Goal: Book appointment/travel/reservation

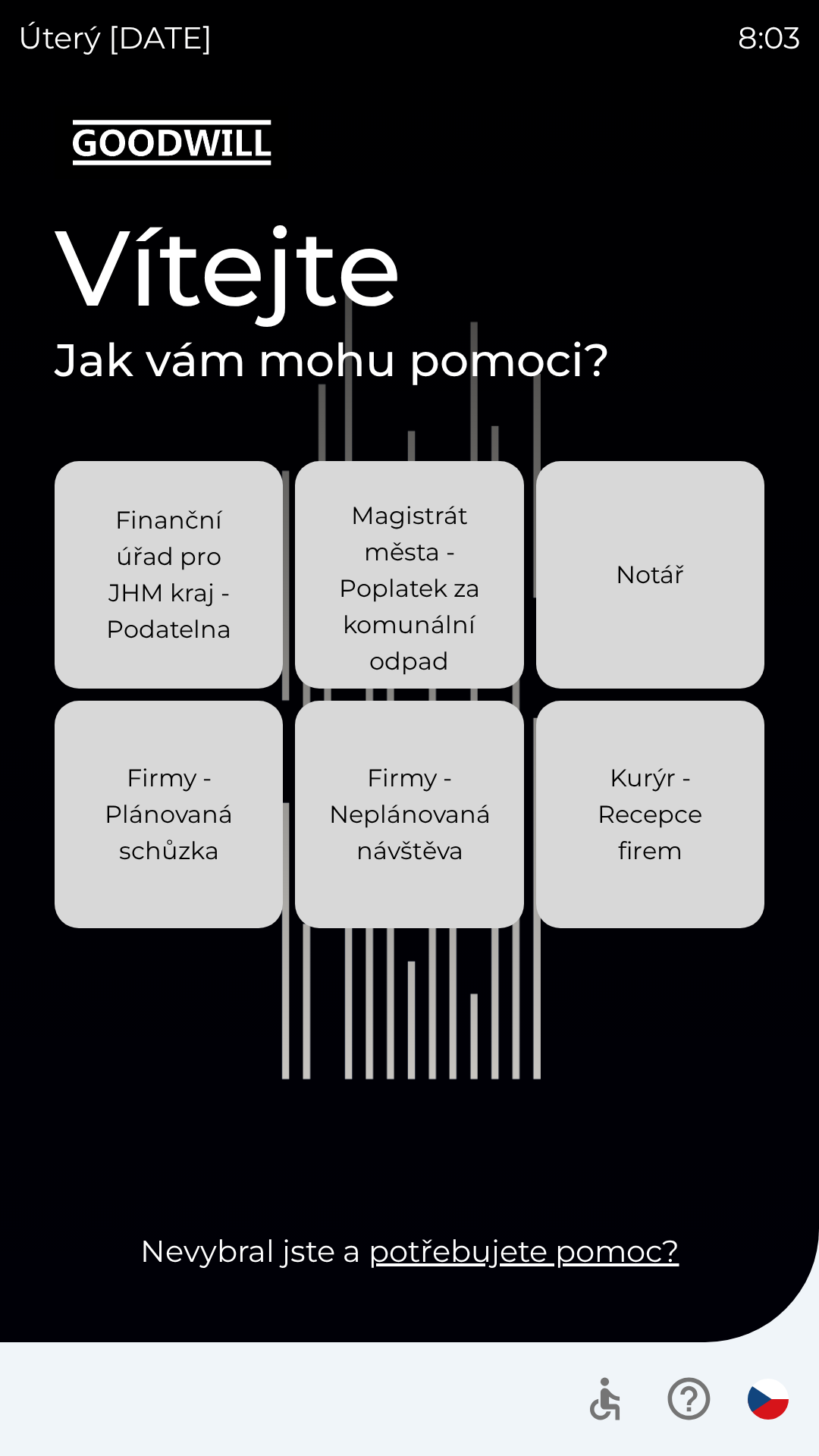
click at [764, 1396] on img "button" at bounding box center [768, 1399] width 41 height 41
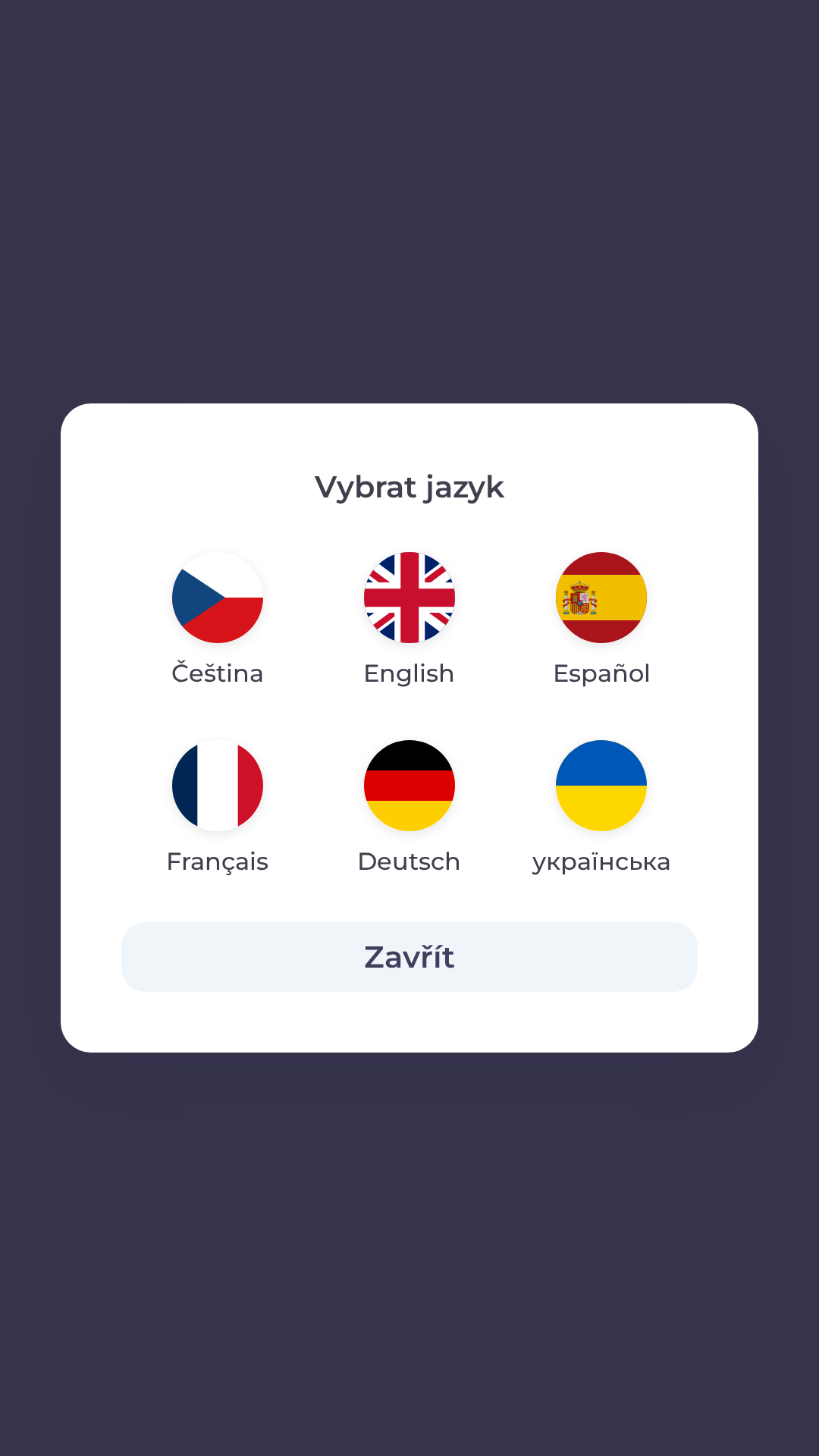
click at [398, 616] on img "button" at bounding box center [409, 598] width 91 height 91
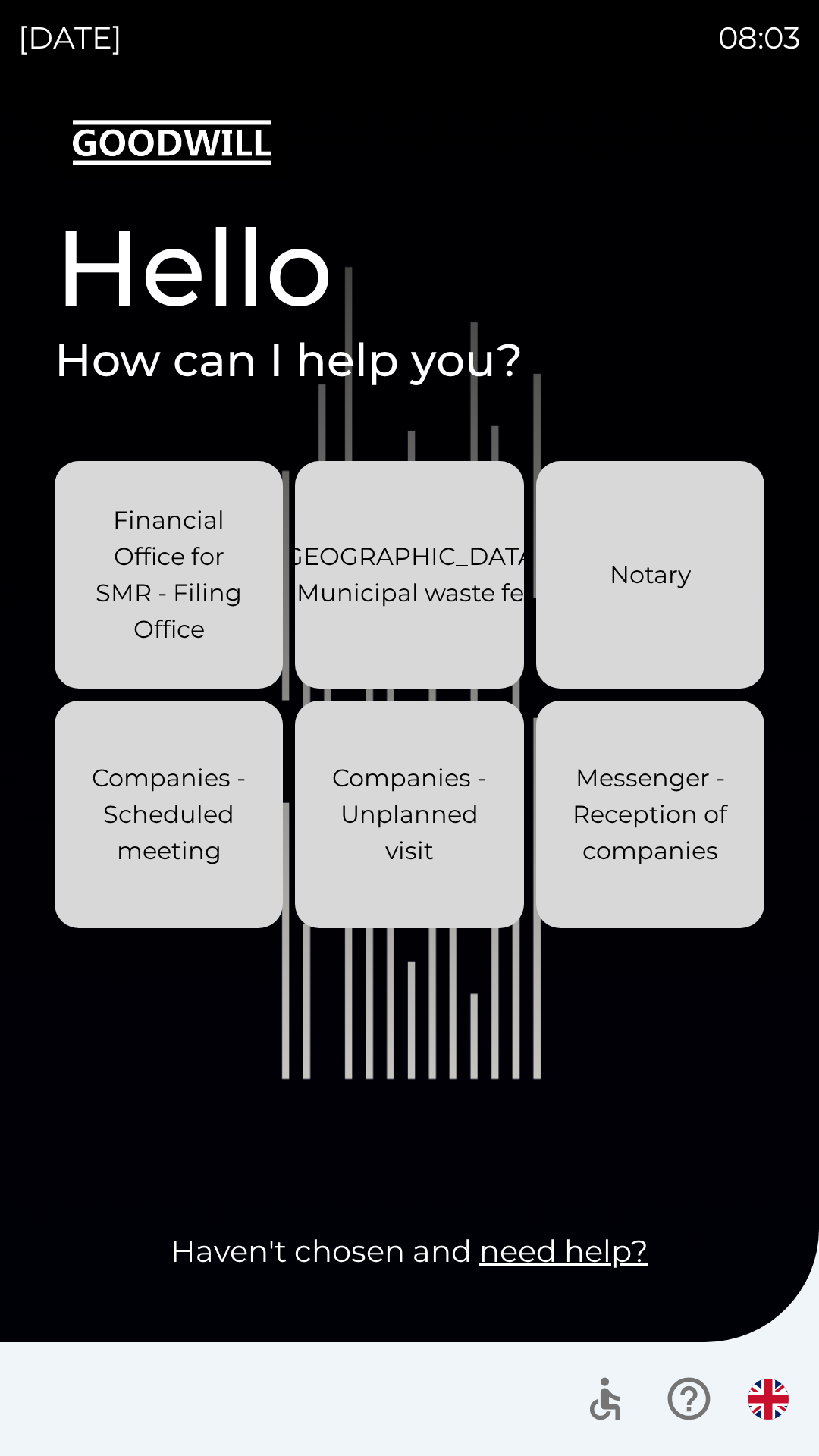
click at [742, 1407] on button "button" at bounding box center [768, 1399] width 53 height 53
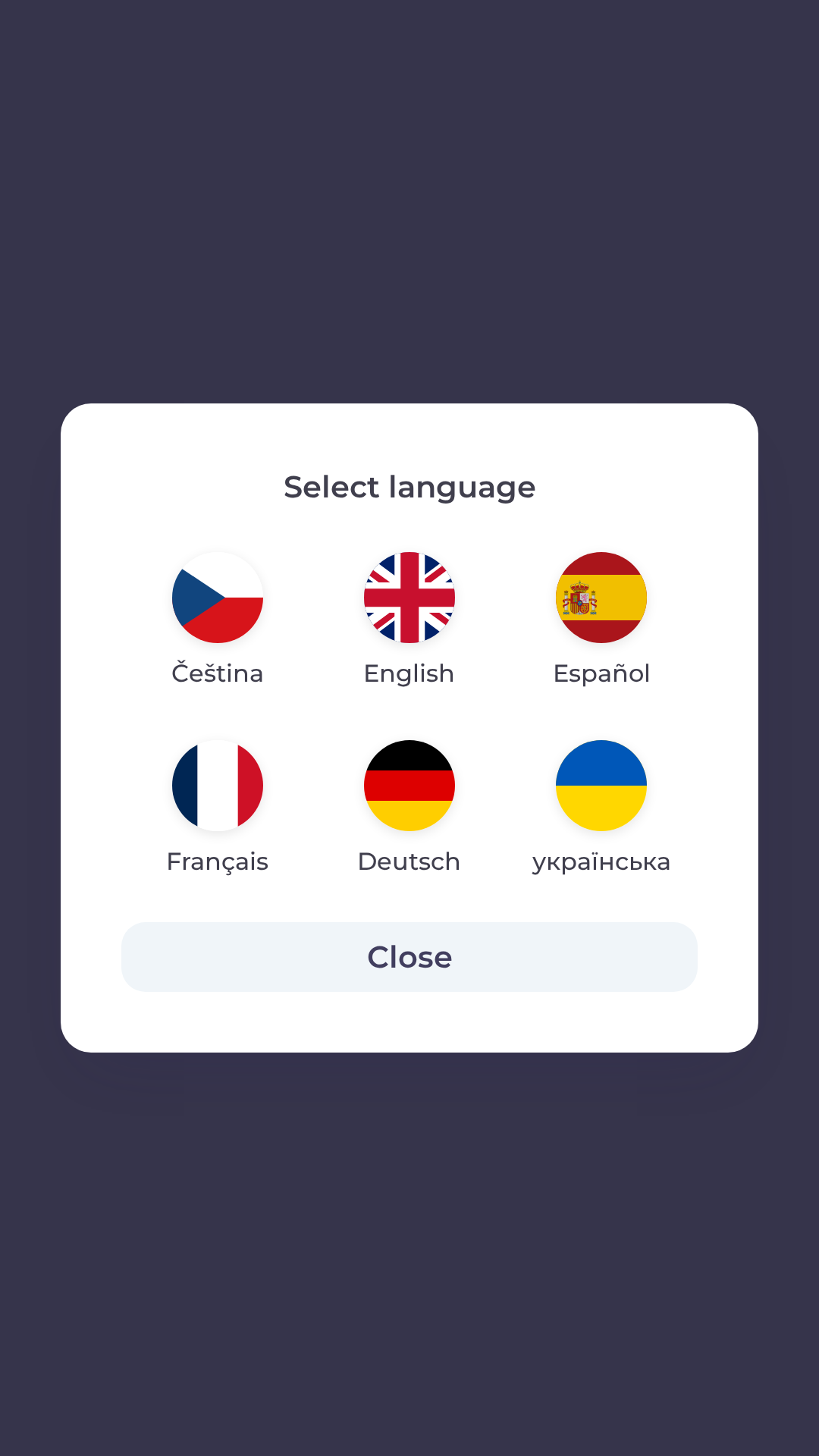
click at [572, 583] on img "button" at bounding box center [601, 598] width 91 height 91
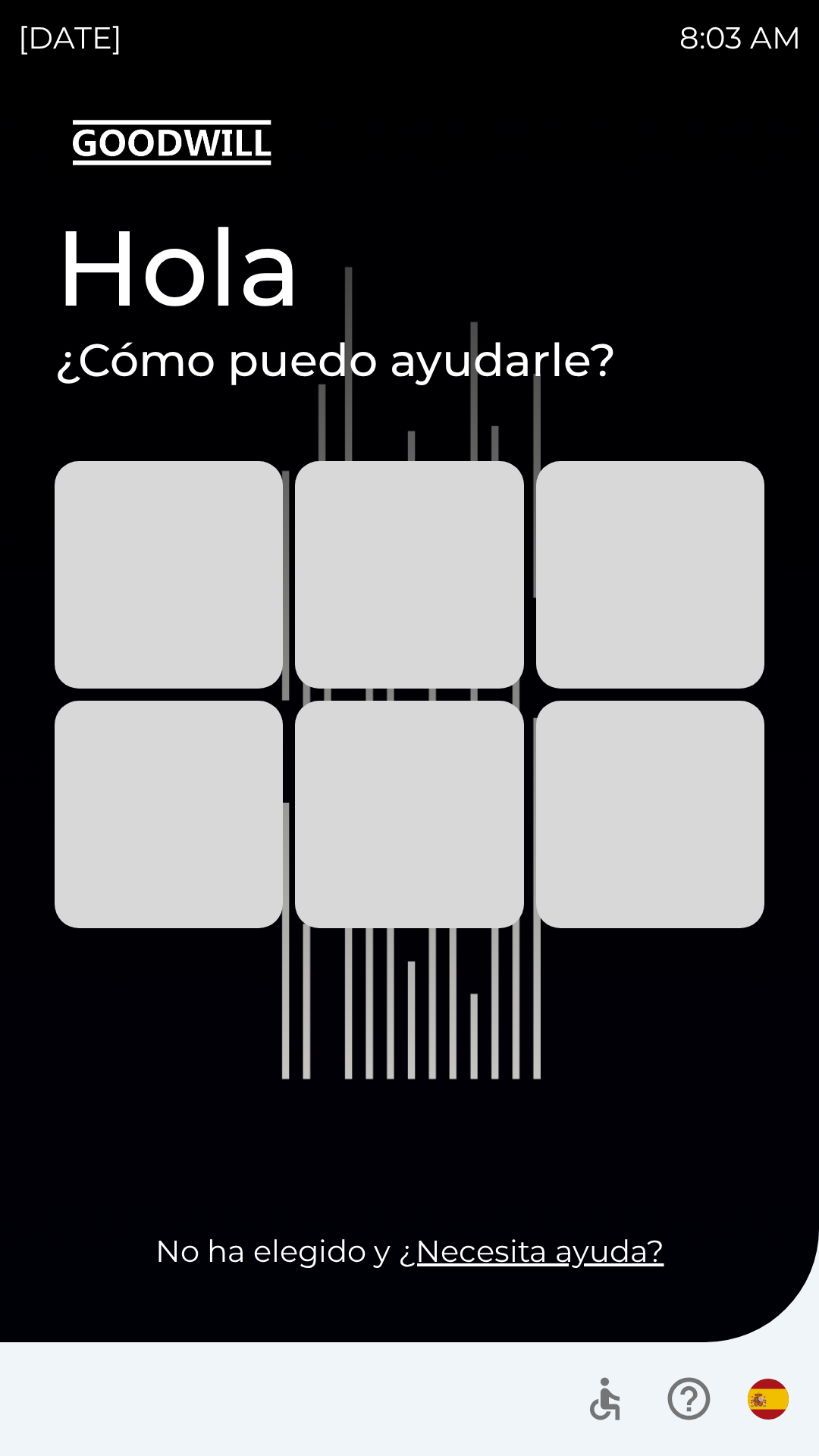
click at [747, 1421] on div at bounding box center [684, 1399] width 222 height 63
click at [766, 1373] on button "button" at bounding box center [768, 1399] width 53 height 53
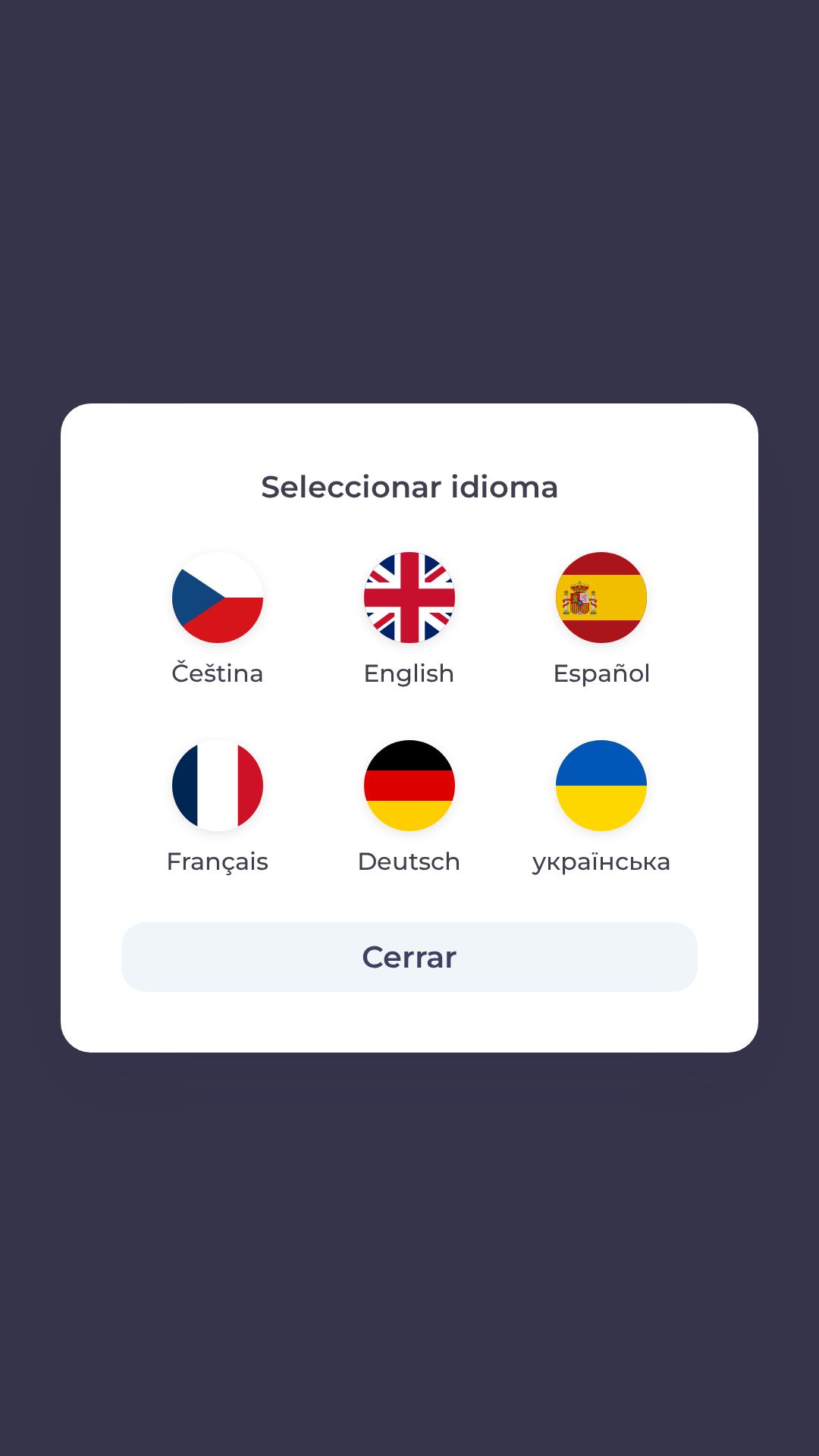
click at [196, 803] on img "button" at bounding box center [217, 785] width 91 height 91
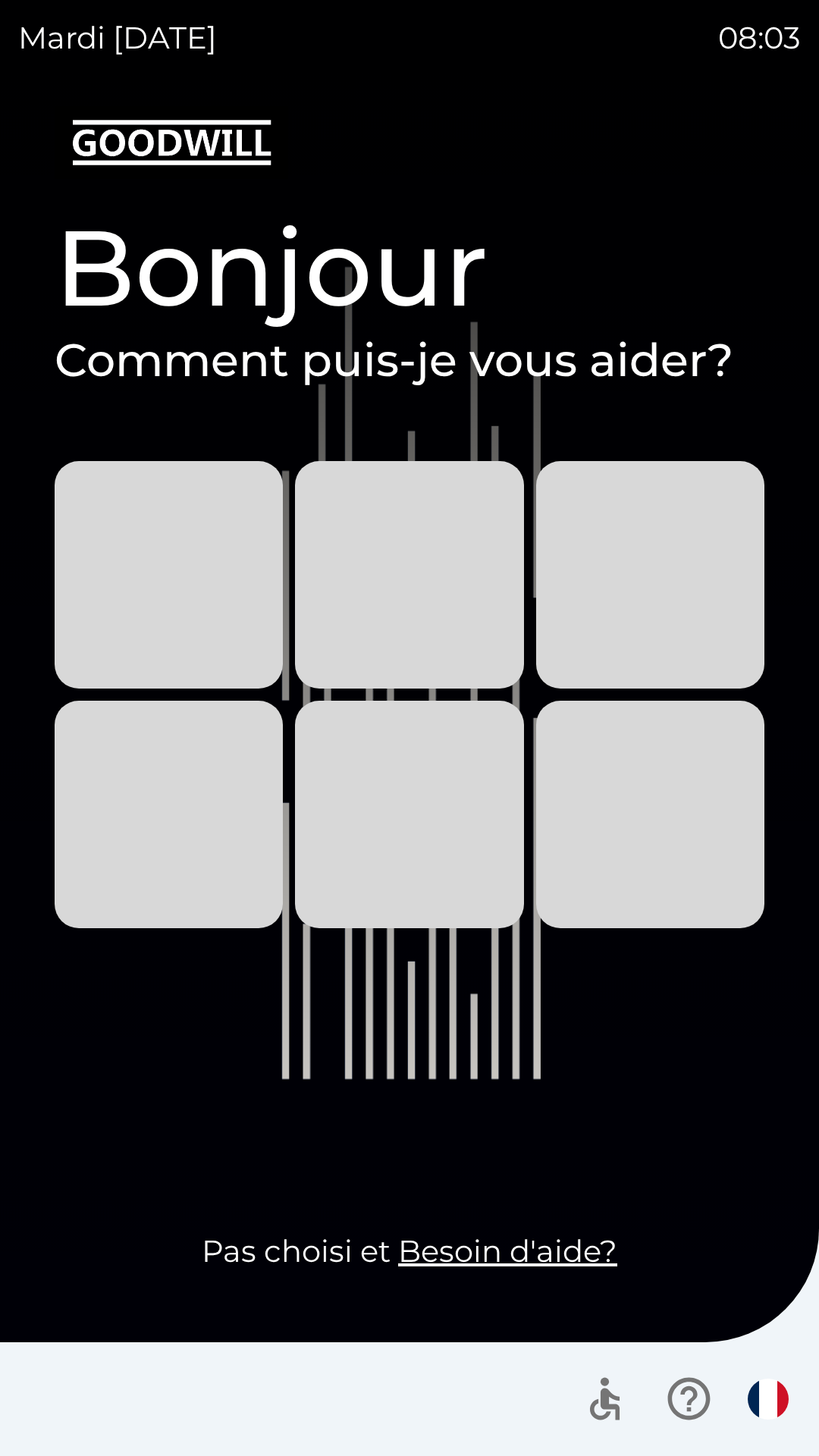
click at [758, 1380] on button "button" at bounding box center [768, 1399] width 53 height 53
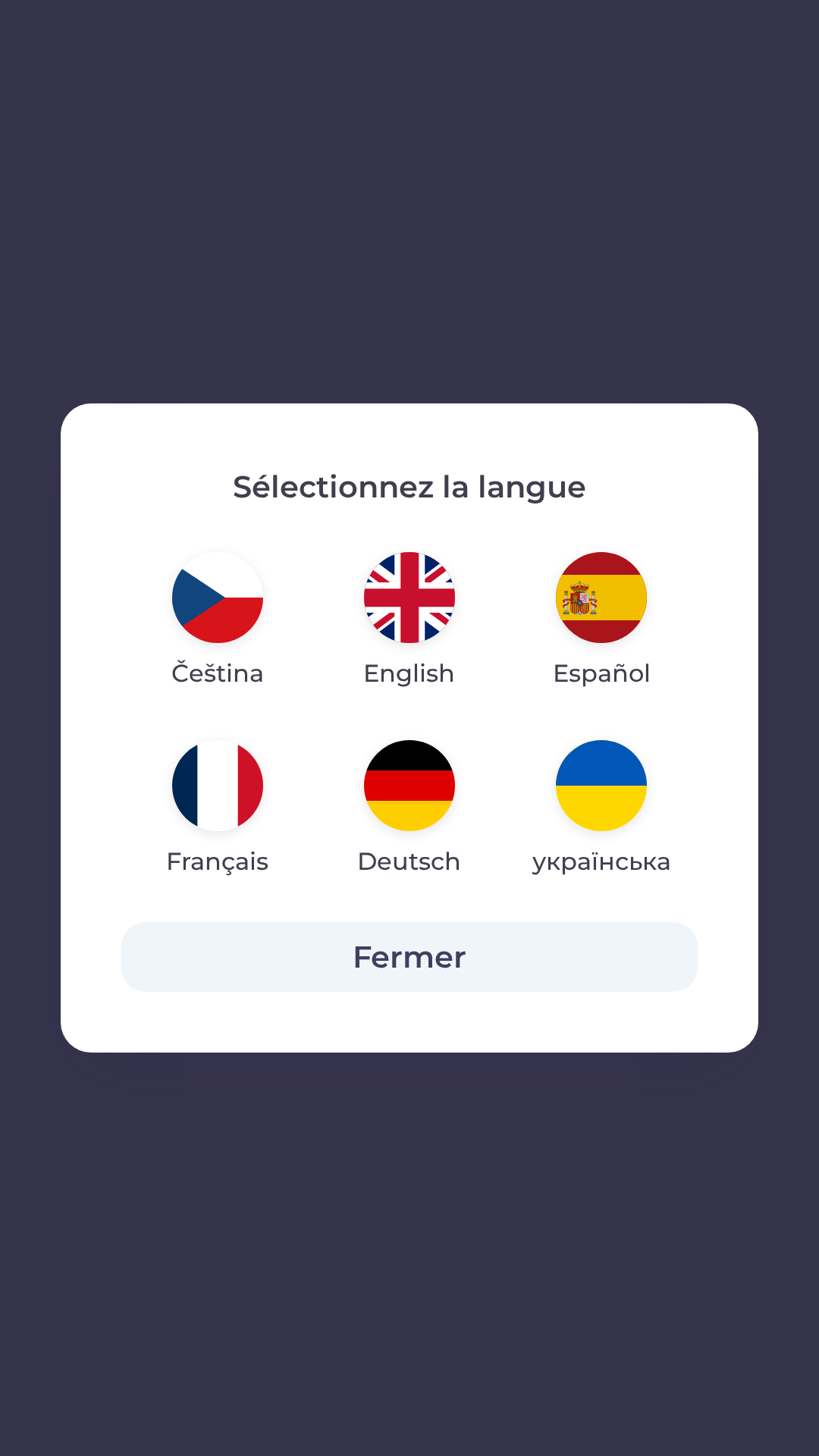
click at [186, 623] on img "button" at bounding box center [217, 598] width 91 height 91
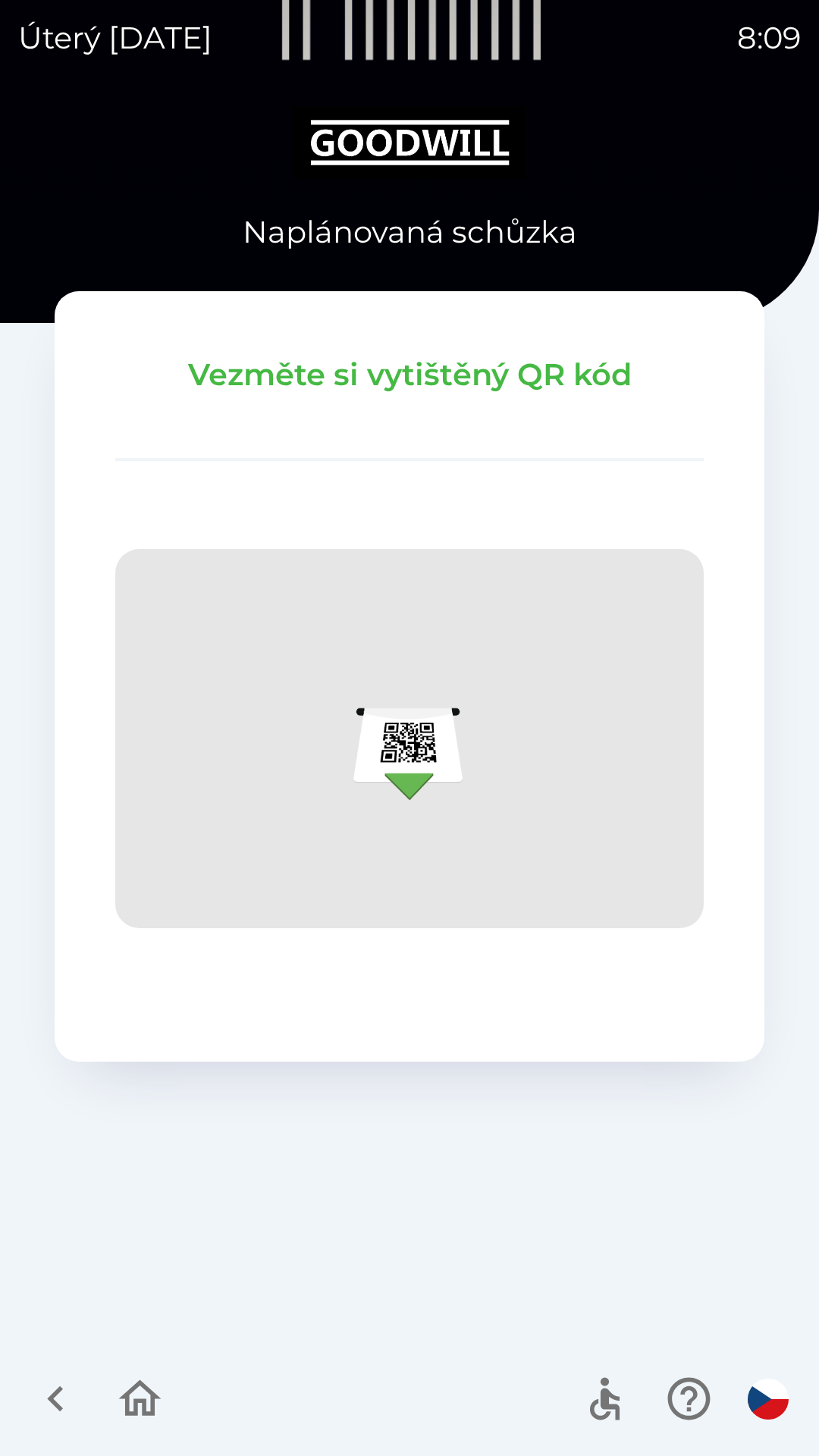
click at [148, 1406] on icon "button" at bounding box center [140, 1399] width 51 height 51
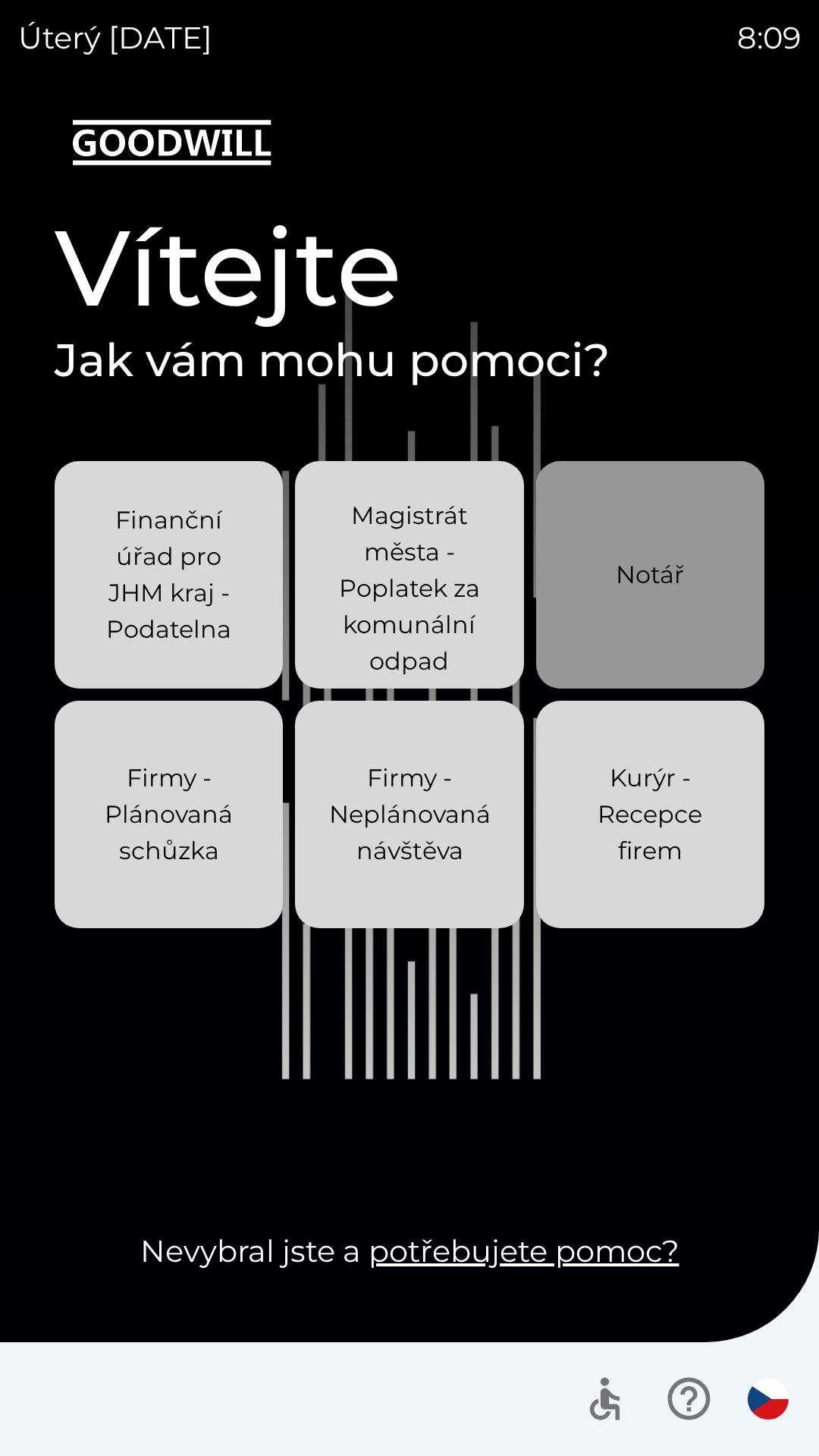
click at [661, 562] on p "Notář" at bounding box center [649, 574] width 68 height 36
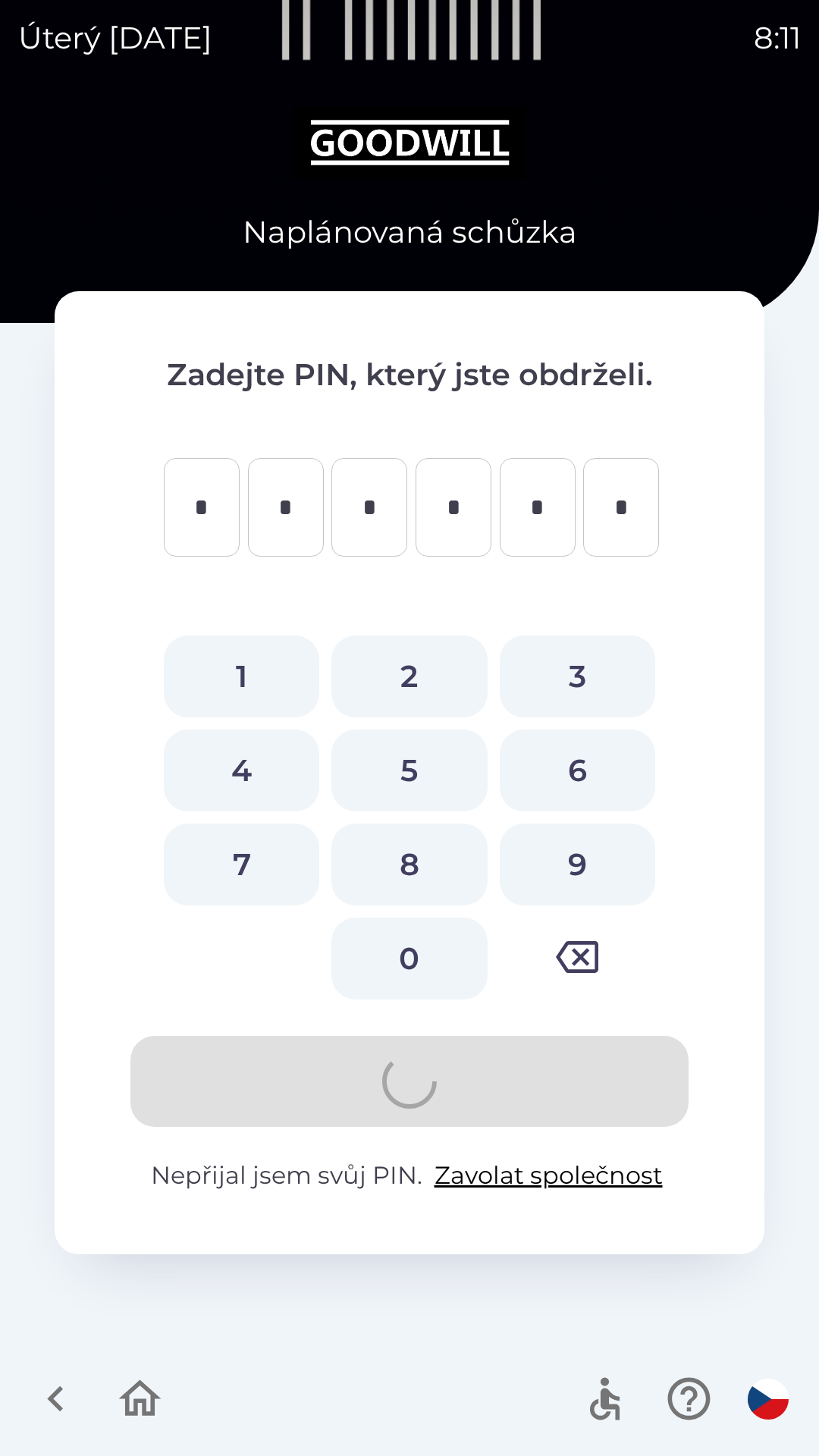
type input "*"
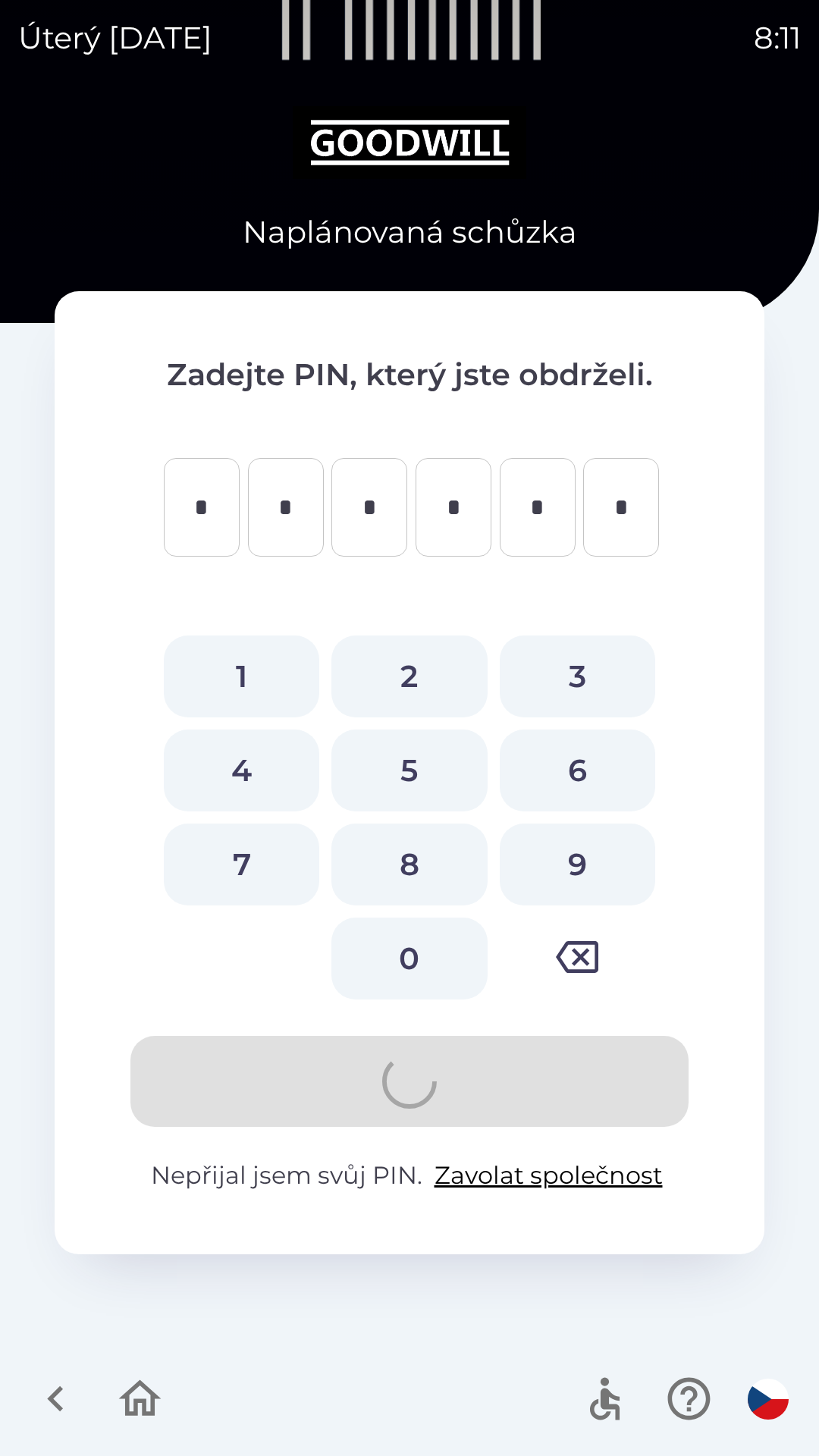
type input "*"
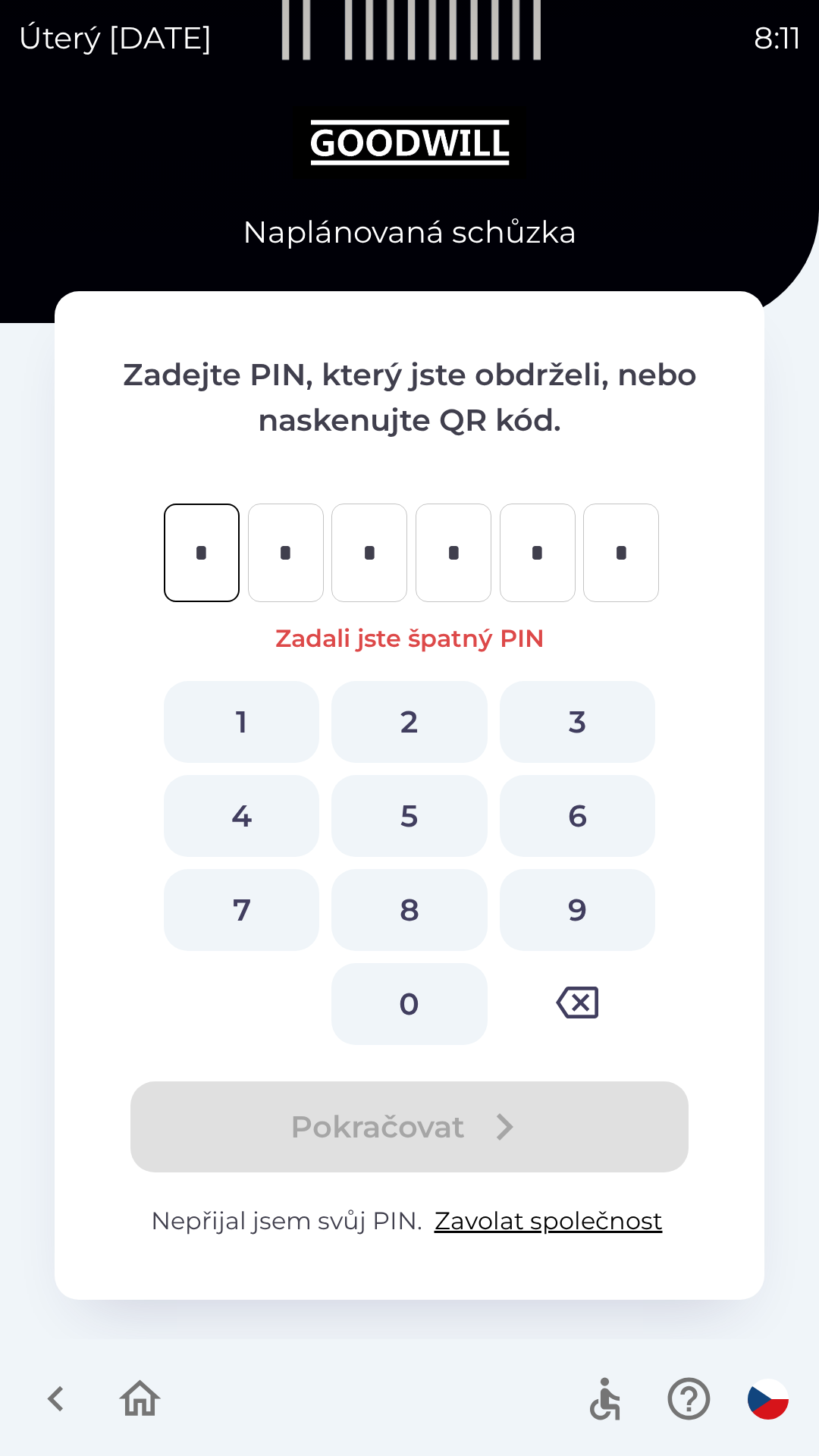
click at [121, 1406] on icon "button" at bounding box center [140, 1399] width 51 height 51
type input "*"
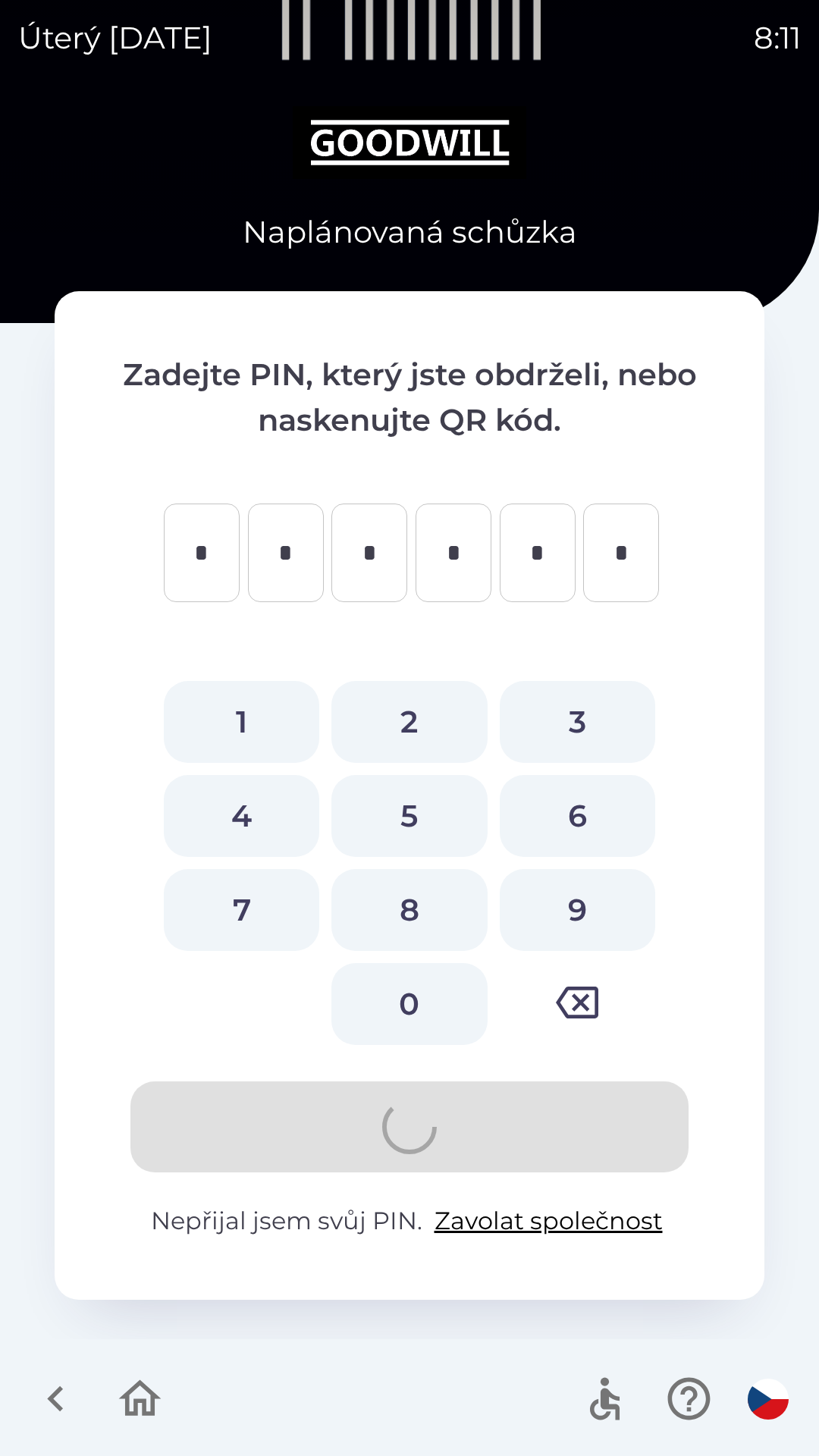
type input "*"
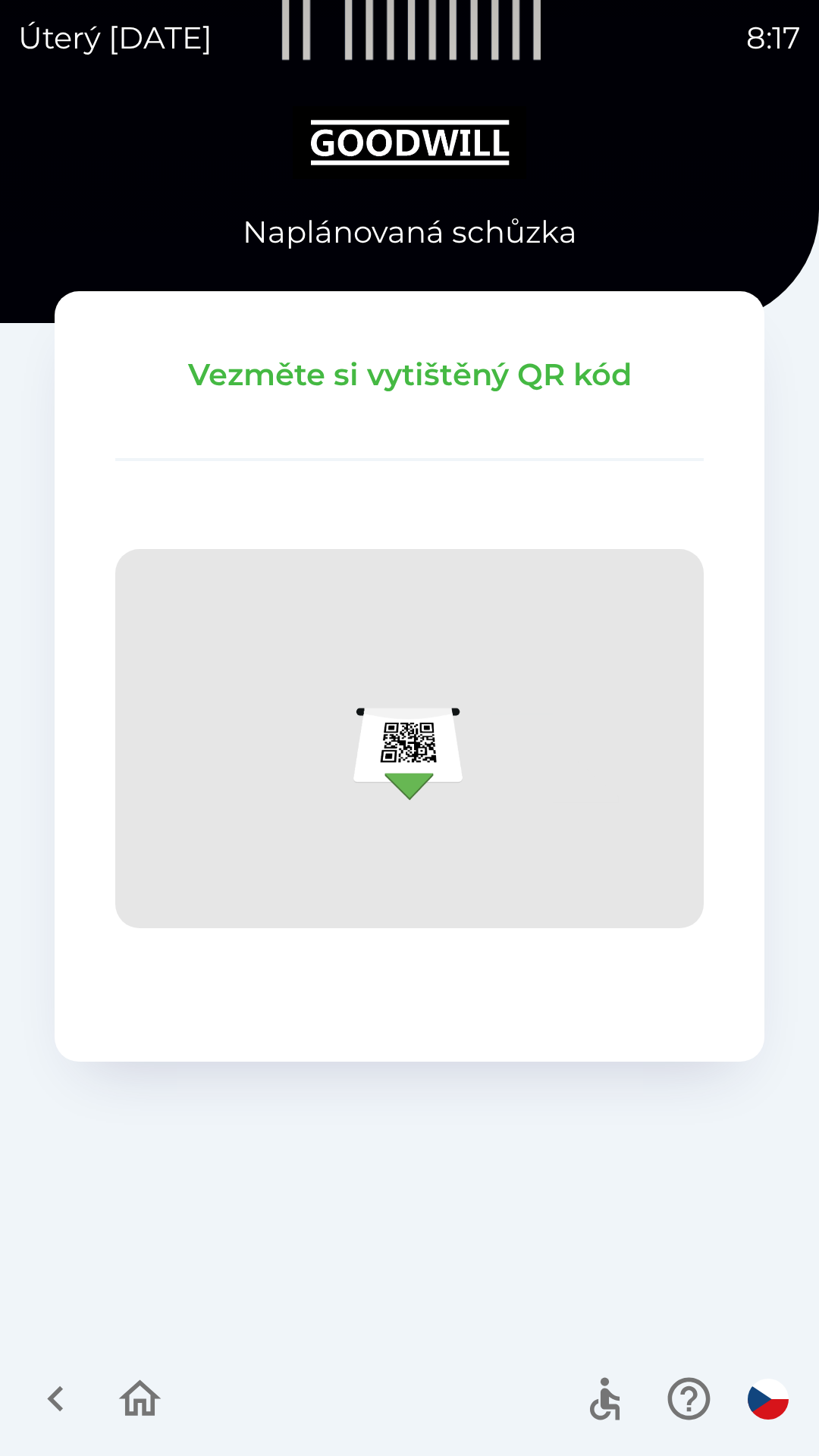
click at [133, 1373] on button "button" at bounding box center [140, 1399] width 63 height 63
